Goal: Task Accomplishment & Management: Use online tool/utility

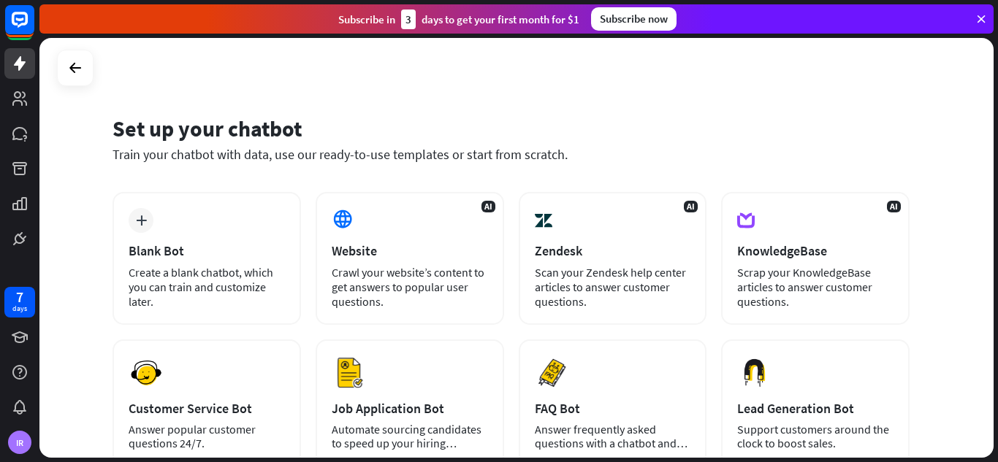
drag, startPoint x: 202, startPoint y: 126, endPoint x: 357, endPoint y: 134, distance: 155.0
click at [357, 134] on div "Set up your chatbot" at bounding box center [510, 129] width 797 height 28
drag, startPoint x: 118, startPoint y: 123, endPoint x: 338, endPoint y: 115, distance: 219.9
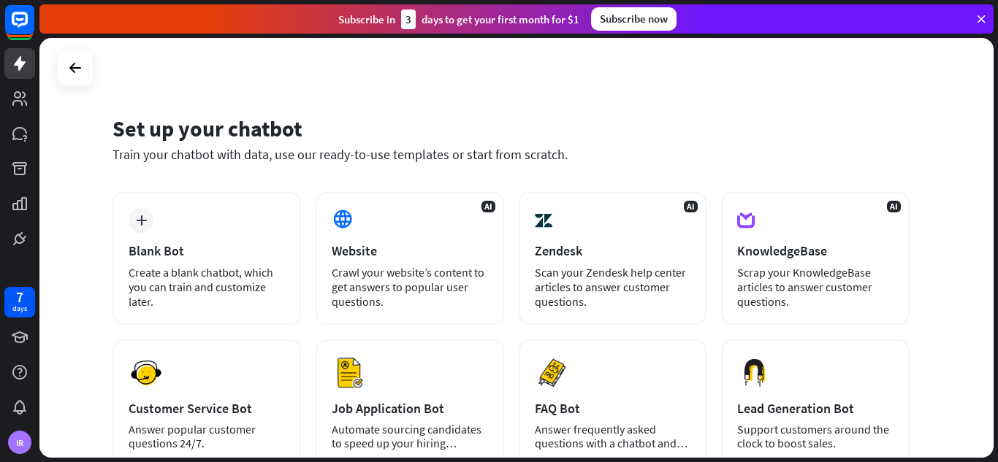
click at [338, 115] on div "Set up your chatbot" at bounding box center [510, 129] width 797 height 28
click at [980, 20] on icon at bounding box center [980, 18] width 13 height 13
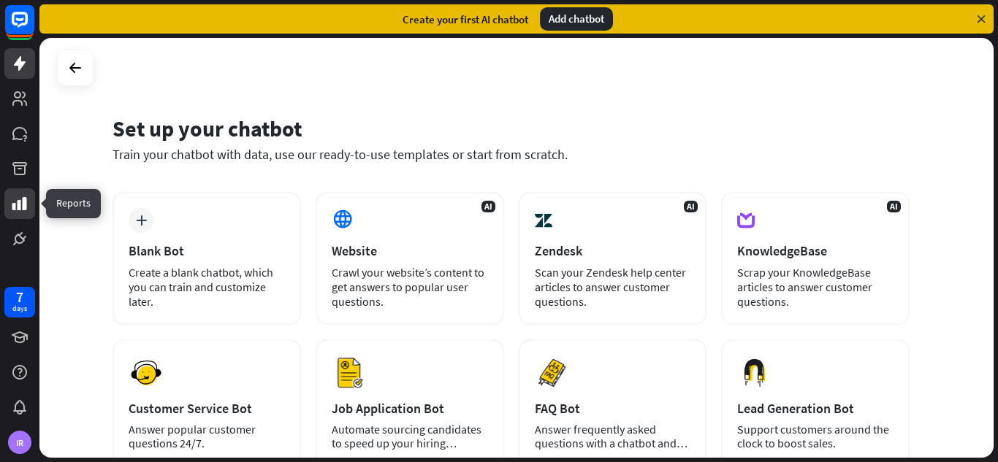
click at [18, 188] on link at bounding box center [19, 203] width 31 height 31
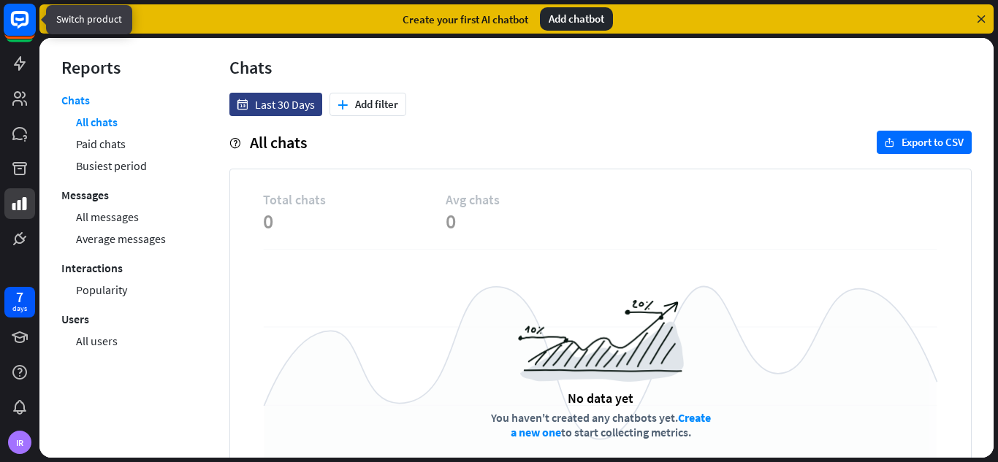
click at [20, 26] on icon at bounding box center [20, 20] width 18 height 18
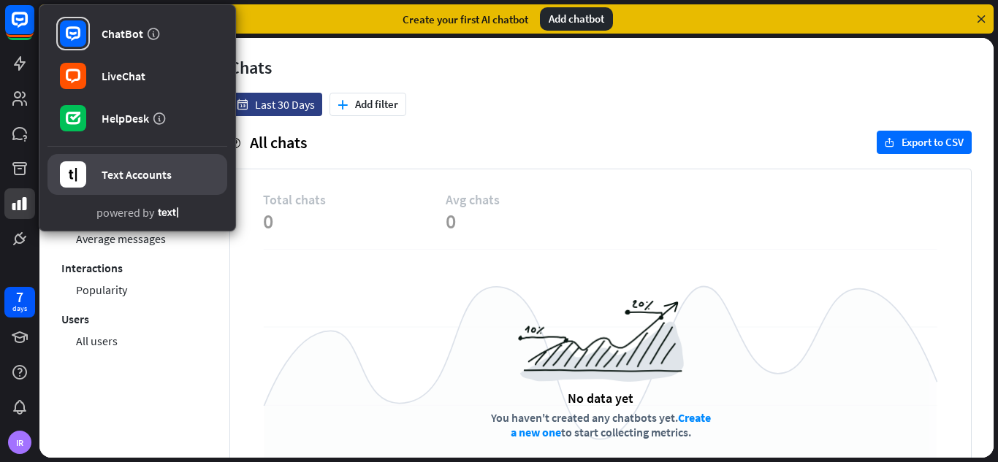
click at [135, 165] on link "Text Accounts" at bounding box center [137, 174] width 180 height 41
